Goal: Transaction & Acquisition: Book appointment/travel/reservation

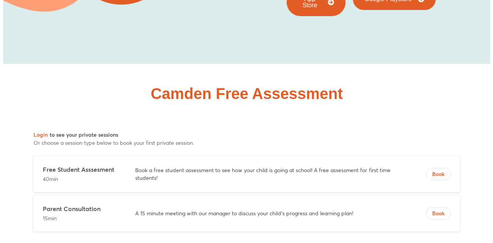
scroll to position [2833, 0]
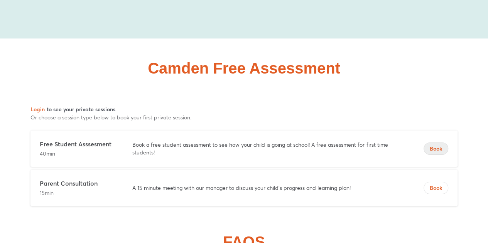
click at [435, 145] on span "Book" at bounding box center [436, 149] width 24 height 8
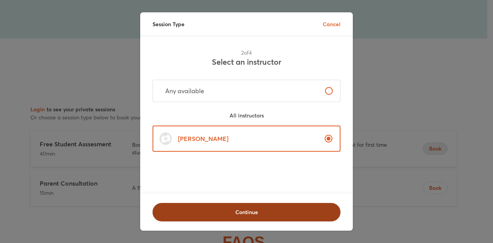
click at [243, 211] on span "Continue" at bounding box center [247, 212] width 168 height 8
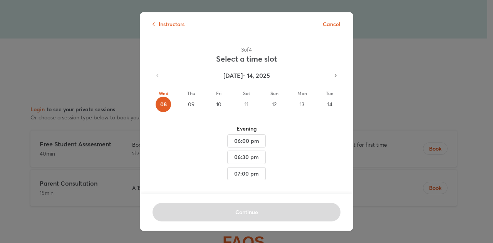
click at [191, 103] on div "09" at bounding box center [190, 104] width 15 height 15
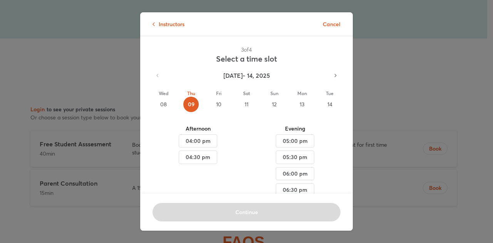
click at [216, 103] on div "10" at bounding box center [218, 104] width 15 height 15
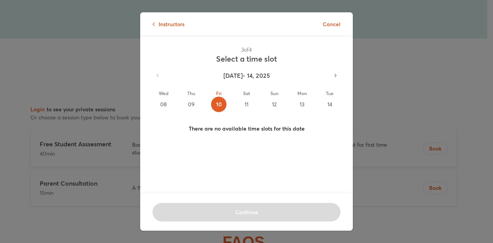
click at [190, 104] on div "09" at bounding box center [190, 104] width 15 height 15
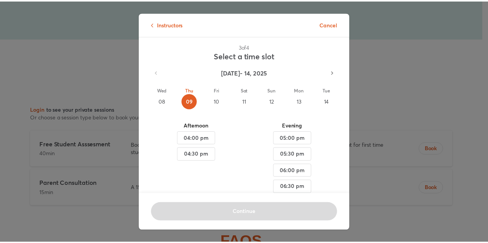
scroll to position [0, 0]
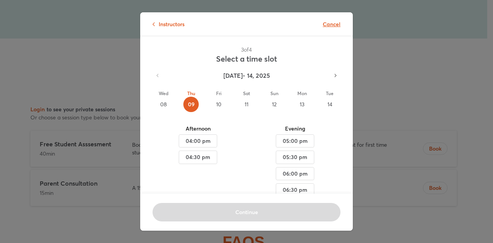
click at [325, 26] on p "Cancel" at bounding box center [332, 24] width 18 height 8
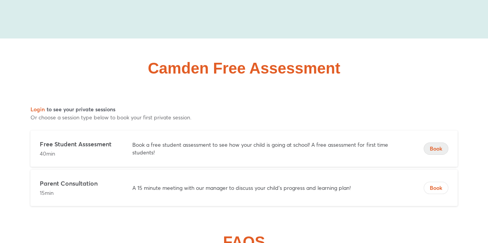
click at [438, 145] on span "Book" at bounding box center [436, 149] width 24 height 8
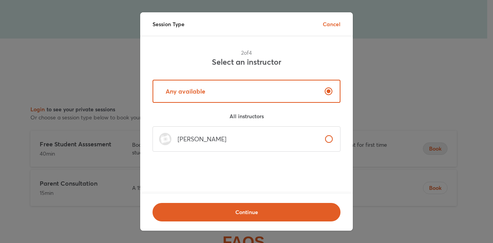
click at [241, 141] on label "[PERSON_NAME]" at bounding box center [247, 138] width 188 height 25
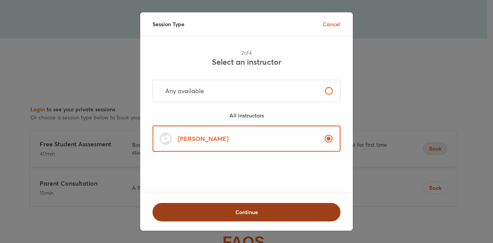
click at [235, 208] on span "Continue" at bounding box center [247, 212] width 168 height 8
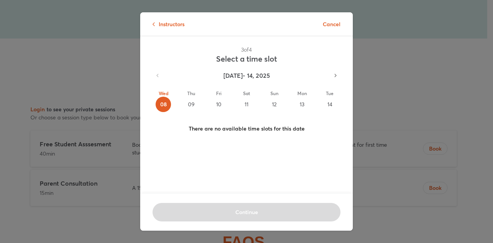
click at [193, 103] on div "09" at bounding box center [190, 104] width 15 height 15
click at [217, 106] on div "10" at bounding box center [218, 104] width 15 height 15
click at [244, 101] on div "11" at bounding box center [246, 104] width 15 height 15
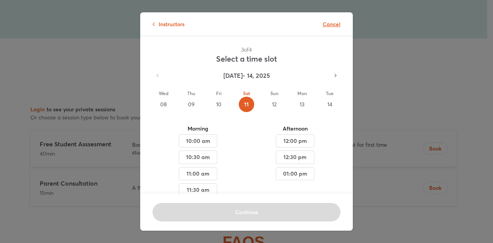
click at [328, 21] on p "Cancel" at bounding box center [332, 24] width 18 height 8
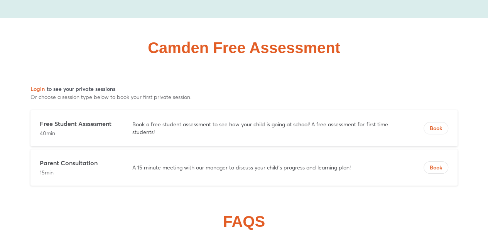
scroll to position [2871, 0]
